Goal: Navigation & Orientation: Find specific page/section

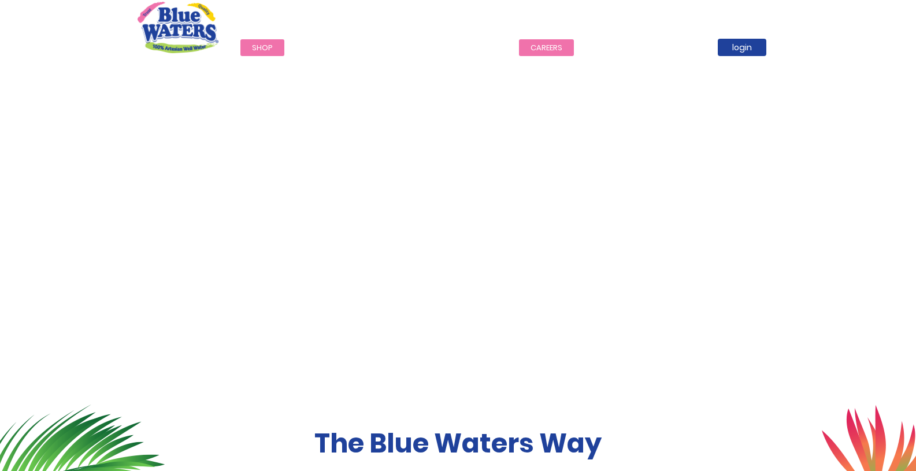
click at [538, 50] on link "careers" at bounding box center [546, 47] width 55 height 17
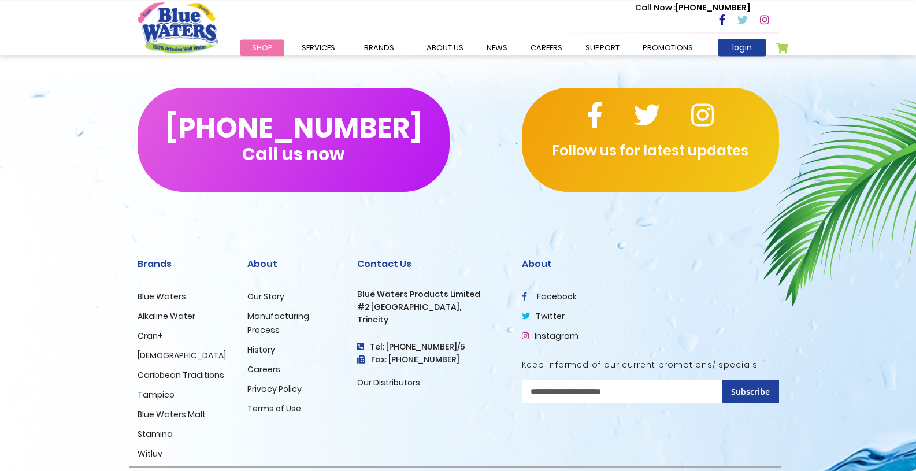
scroll to position [1129, 0]
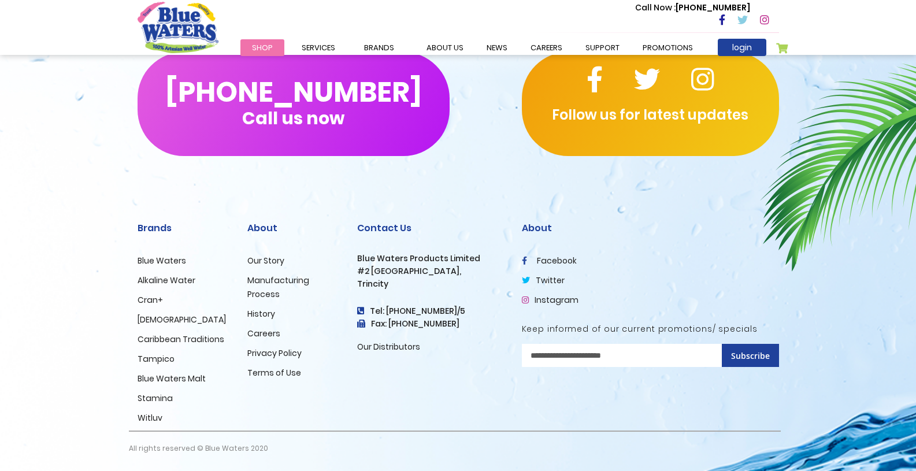
click at [153, 359] on link "Tampico" at bounding box center [155, 359] width 37 height 12
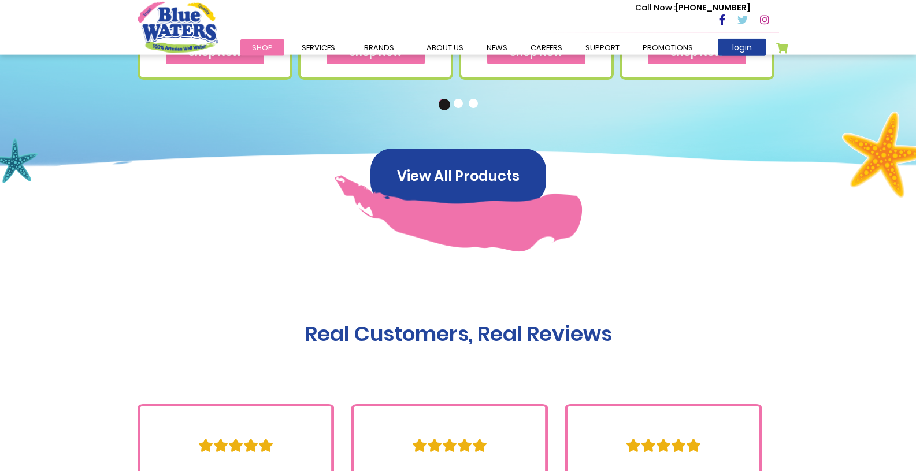
scroll to position [573, 0]
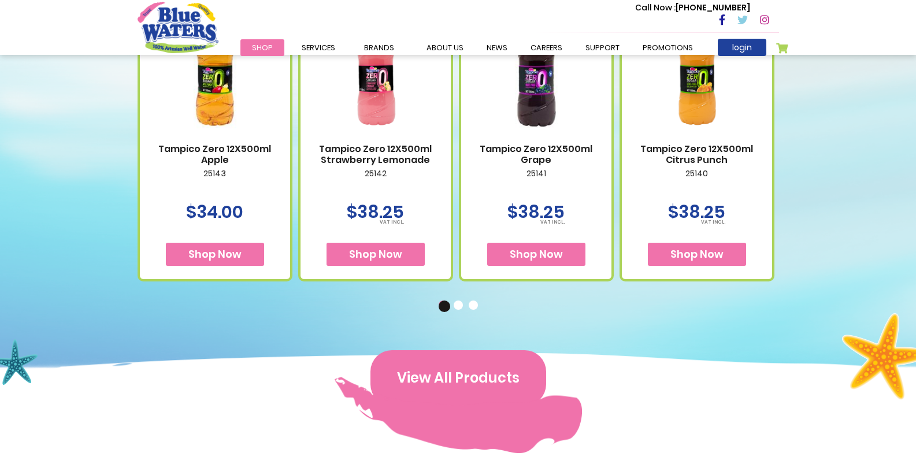
click at [474, 382] on button "View All Products" at bounding box center [458, 377] width 176 height 55
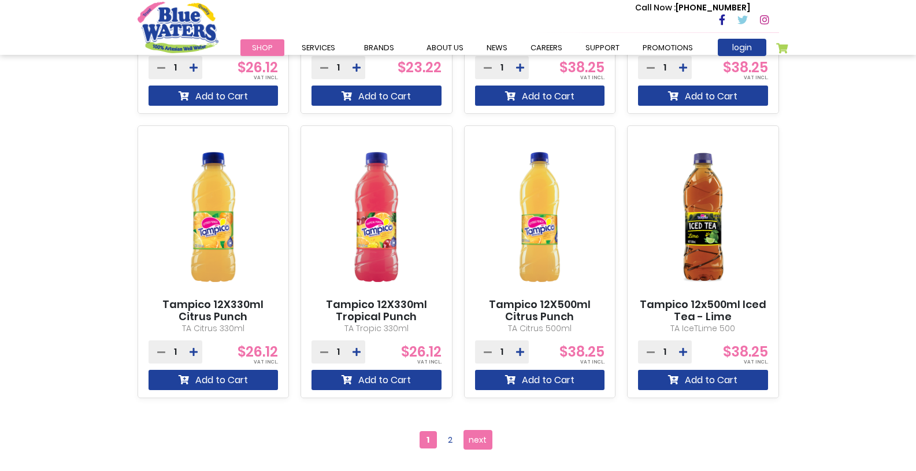
scroll to position [1063, 0]
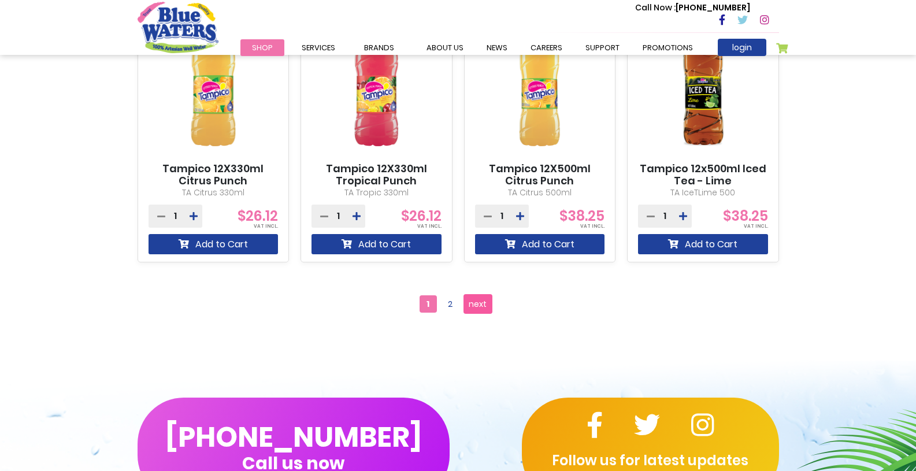
click at [473, 299] on span "next" at bounding box center [478, 303] width 18 height 17
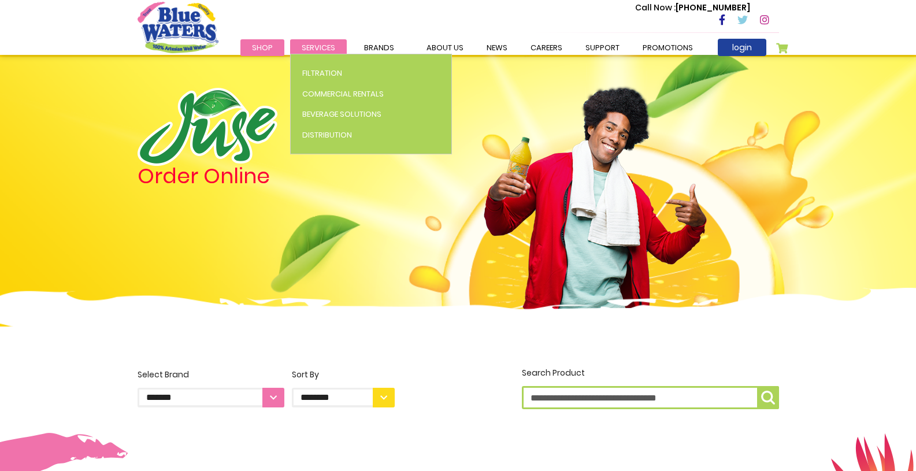
click at [314, 47] on span "Services" at bounding box center [319, 47] width 34 height 11
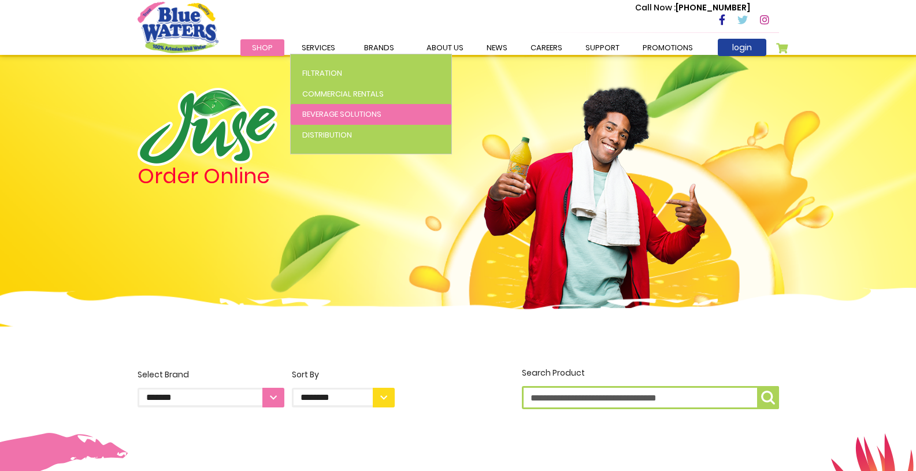
click at [333, 116] on span "Beverage Solutions" at bounding box center [341, 114] width 79 height 11
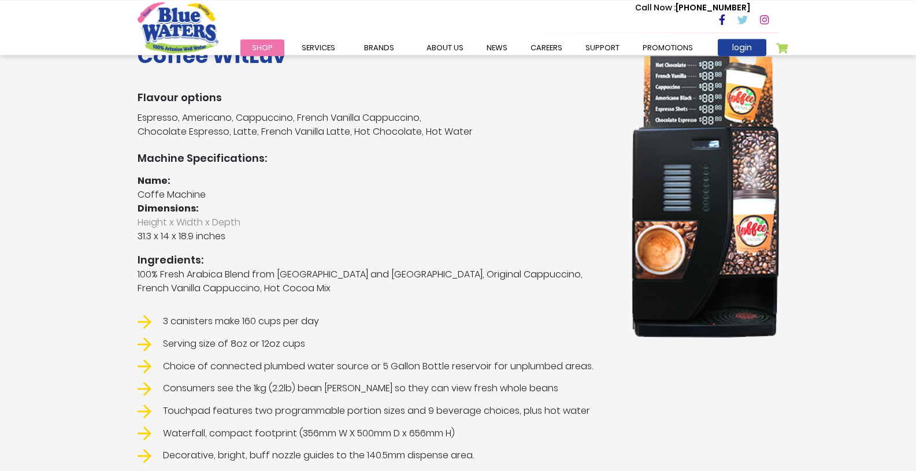
scroll to position [250, 0]
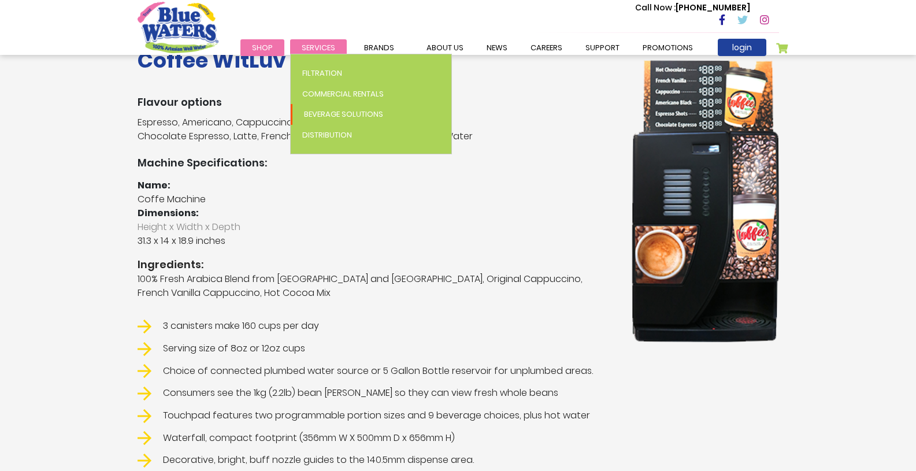
click at [318, 49] on span "Services" at bounding box center [319, 47] width 34 height 11
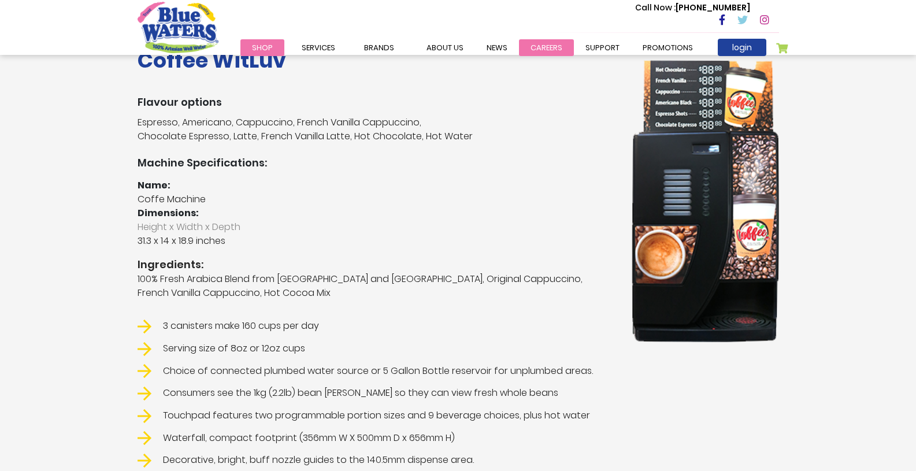
click at [552, 48] on link "careers" at bounding box center [546, 47] width 55 height 17
